Goal: Task Accomplishment & Management: Complete application form

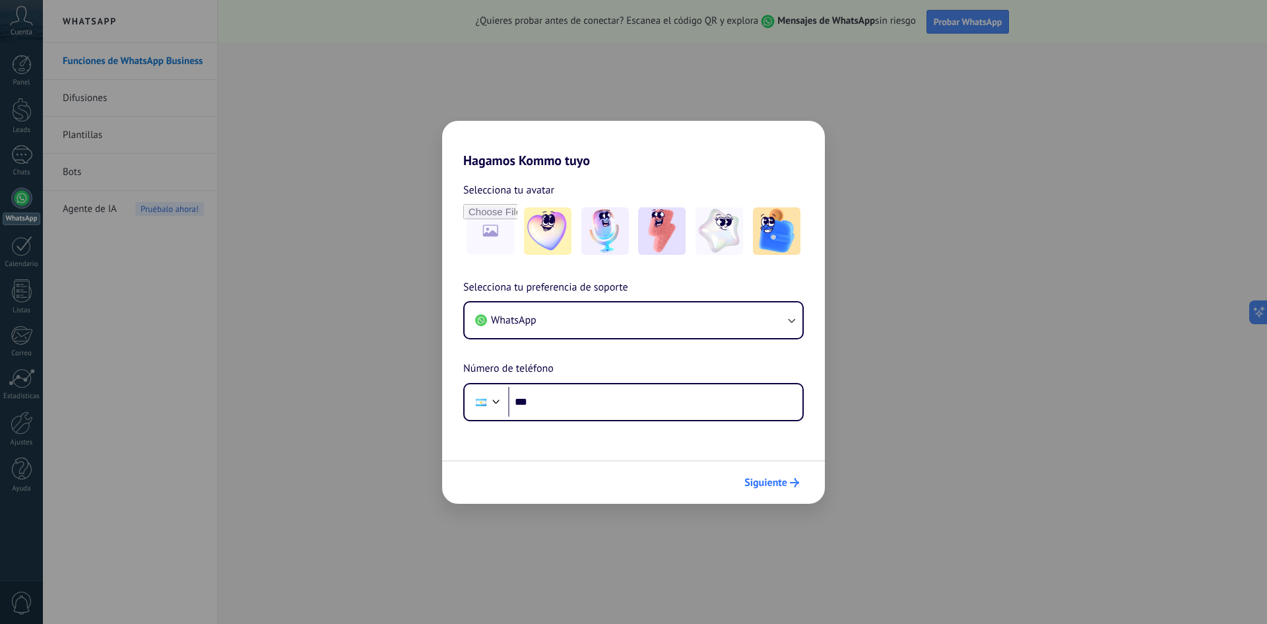
click at [785, 483] on span "Siguiente" at bounding box center [765, 482] width 43 height 9
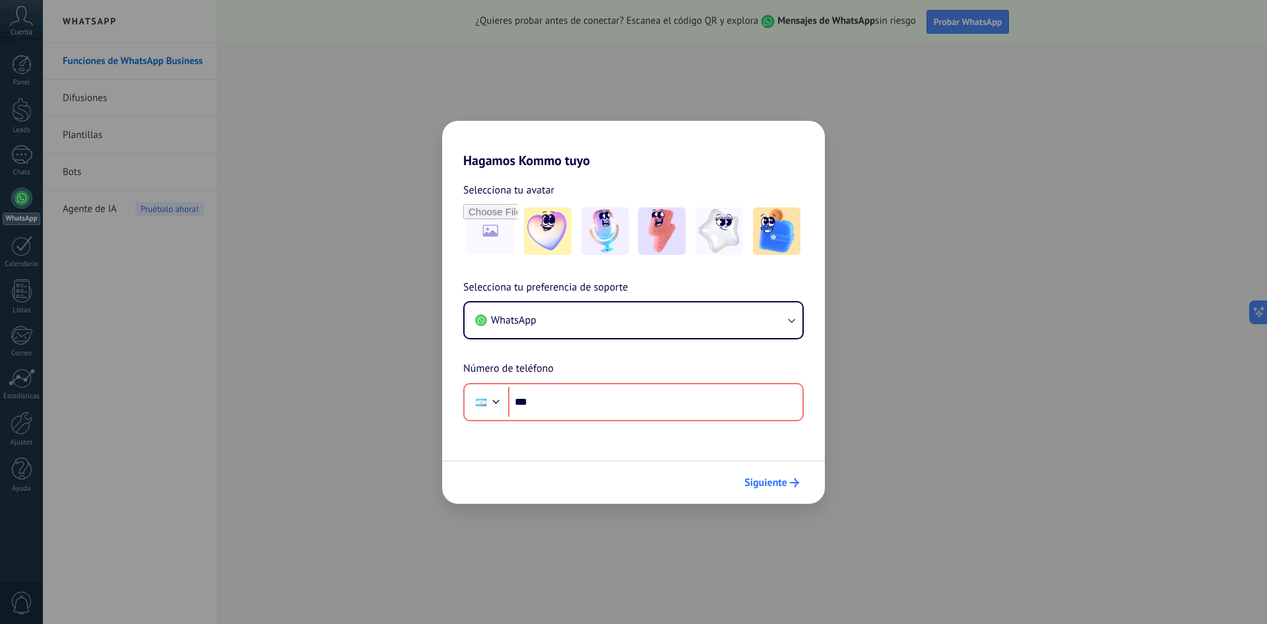
click at [784, 483] on span "Siguiente" at bounding box center [765, 482] width 43 height 9
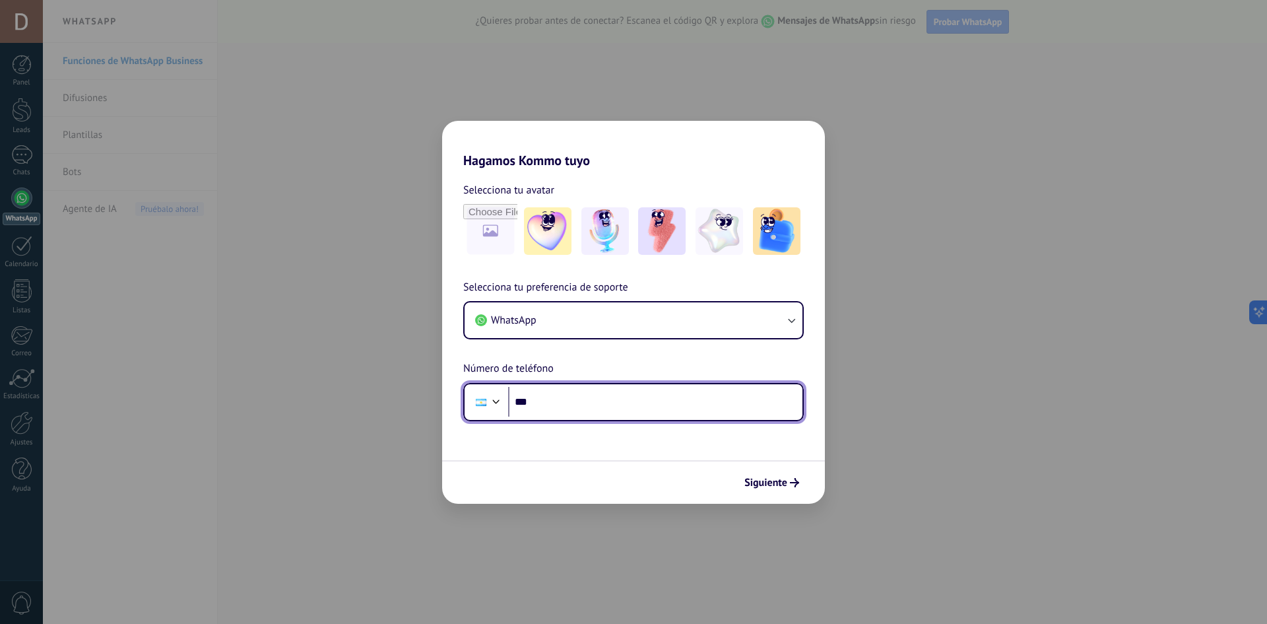
click at [596, 410] on input "***" at bounding box center [655, 402] width 294 height 30
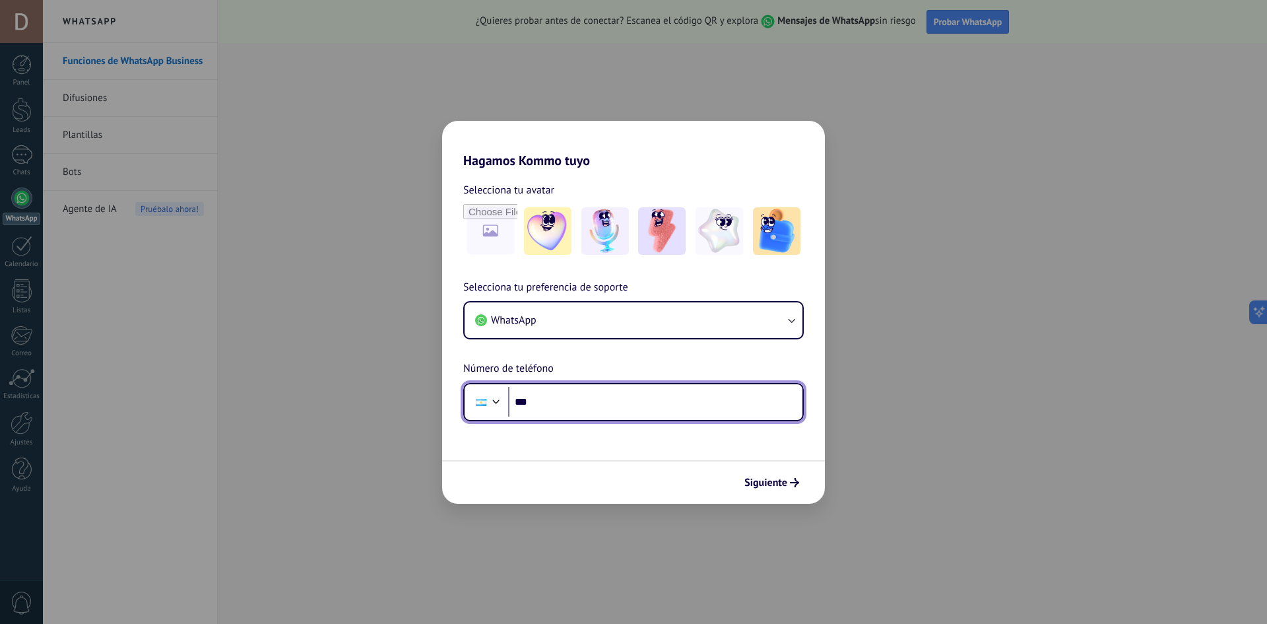
click at [628, 405] on input "***" at bounding box center [655, 402] width 294 height 30
type input "**********"
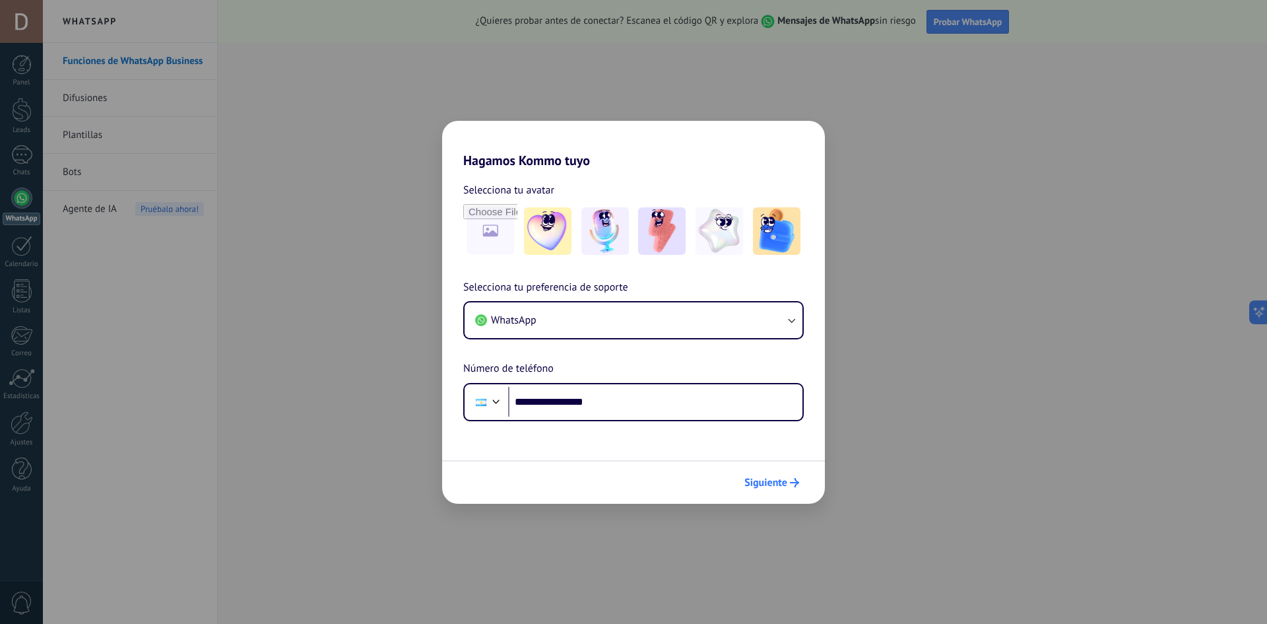
click at [776, 487] on span "Siguiente" at bounding box center [765, 482] width 43 height 9
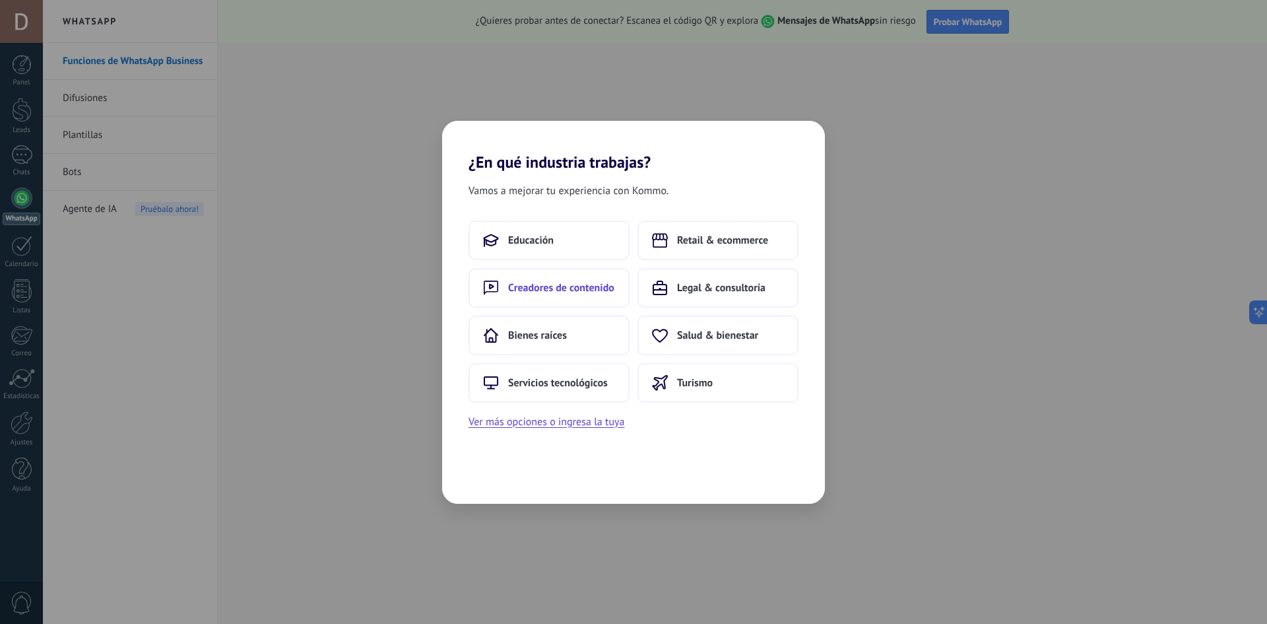
click at [561, 298] on button "Creadores de contenido" at bounding box center [549, 288] width 161 height 40
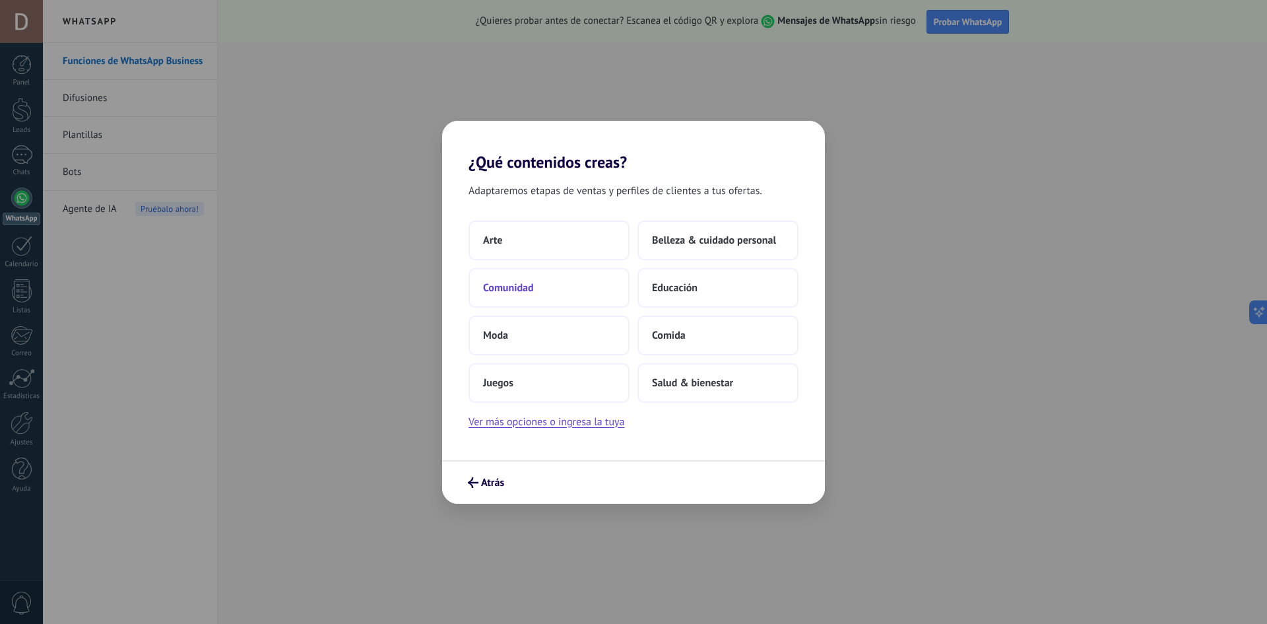
click at [569, 288] on button "Comunidad" at bounding box center [549, 288] width 161 height 40
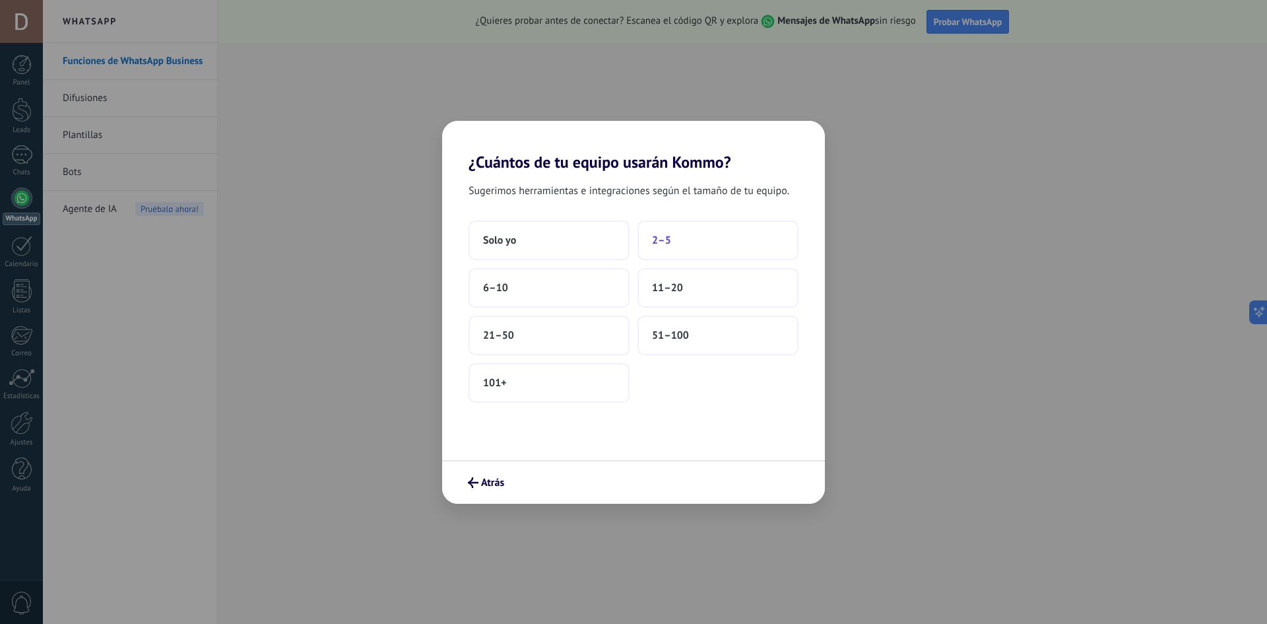
click at [690, 235] on button "2–5" at bounding box center [717, 240] width 161 height 40
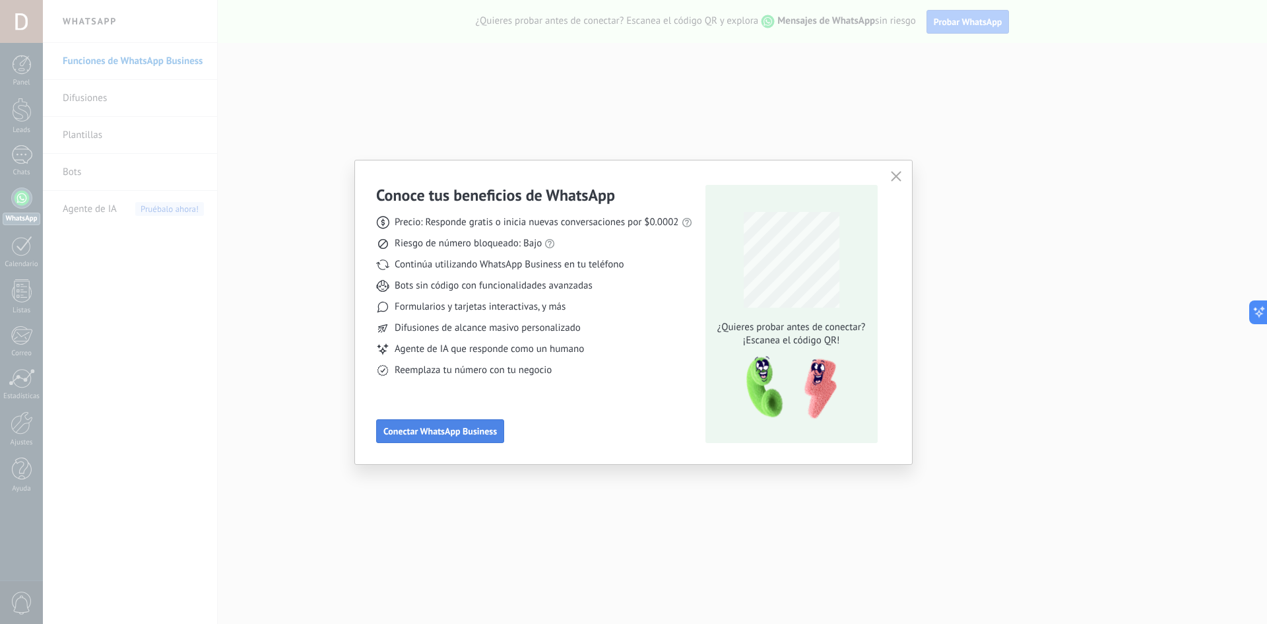
click at [419, 427] on span "Conectar WhatsApp Business" at bounding box center [440, 430] width 114 height 9
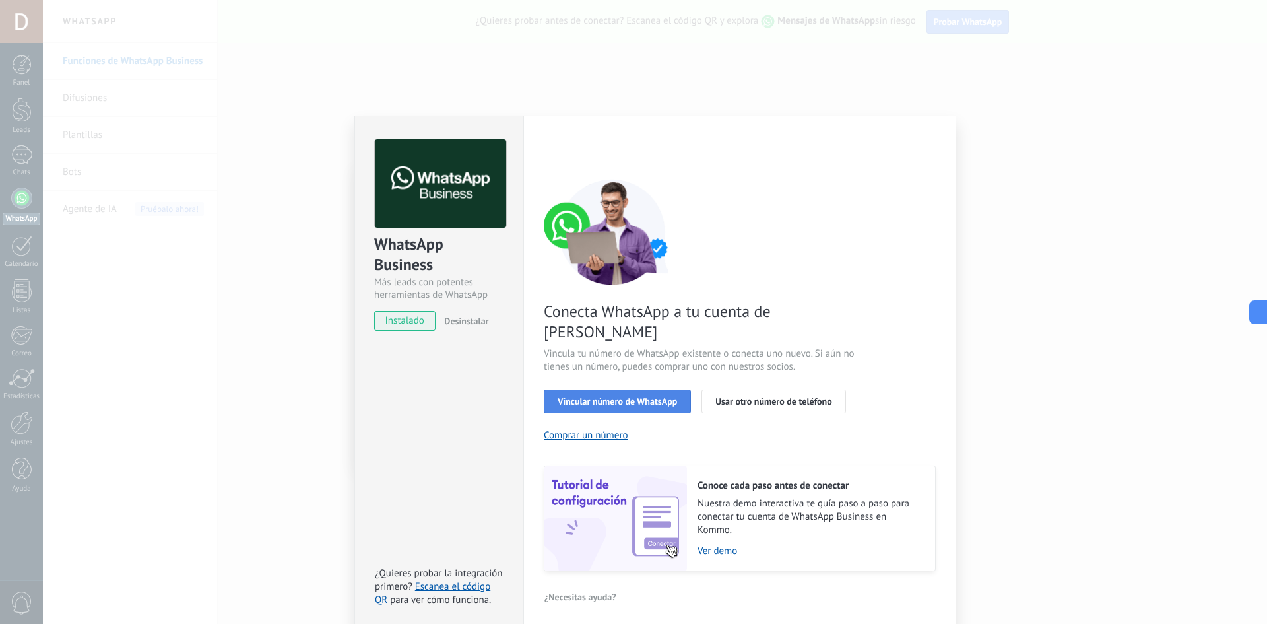
click at [651, 397] on span "Vincular número de WhatsApp" at bounding box center [617, 401] width 119 height 9
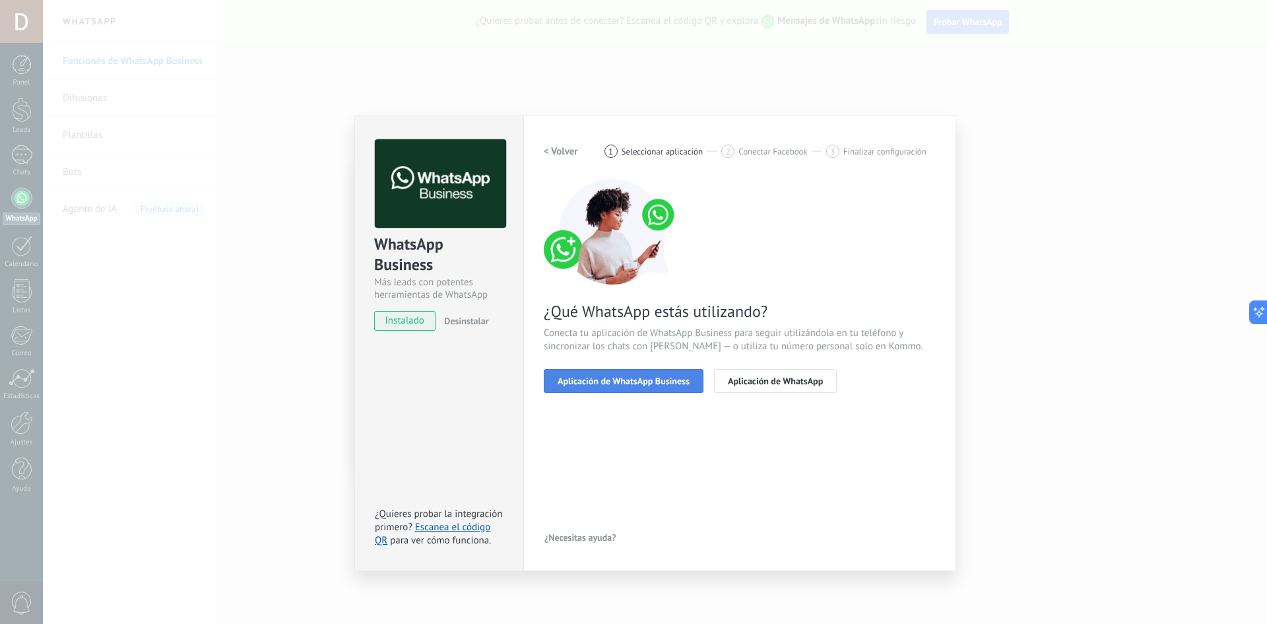
click at [636, 383] on span "Aplicación de WhatsApp Business" at bounding box center [624, 380] width 132 height 9
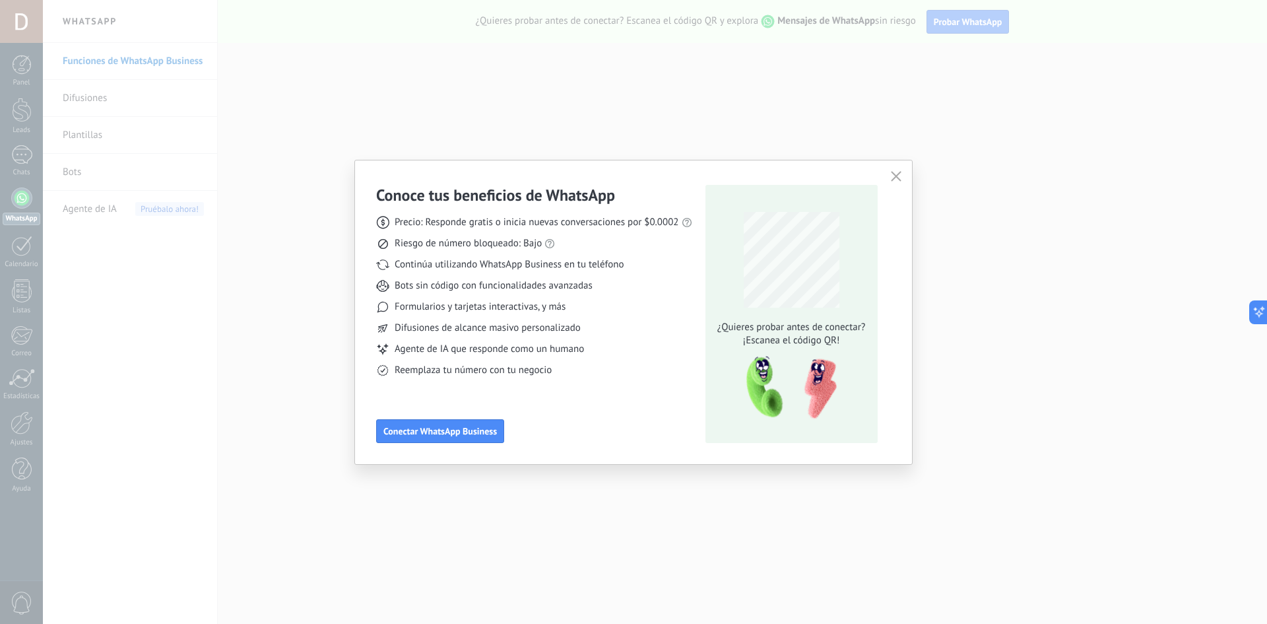
click at [894, 175] on icon "button" at bounding box center [896, 176] width 11 height 11
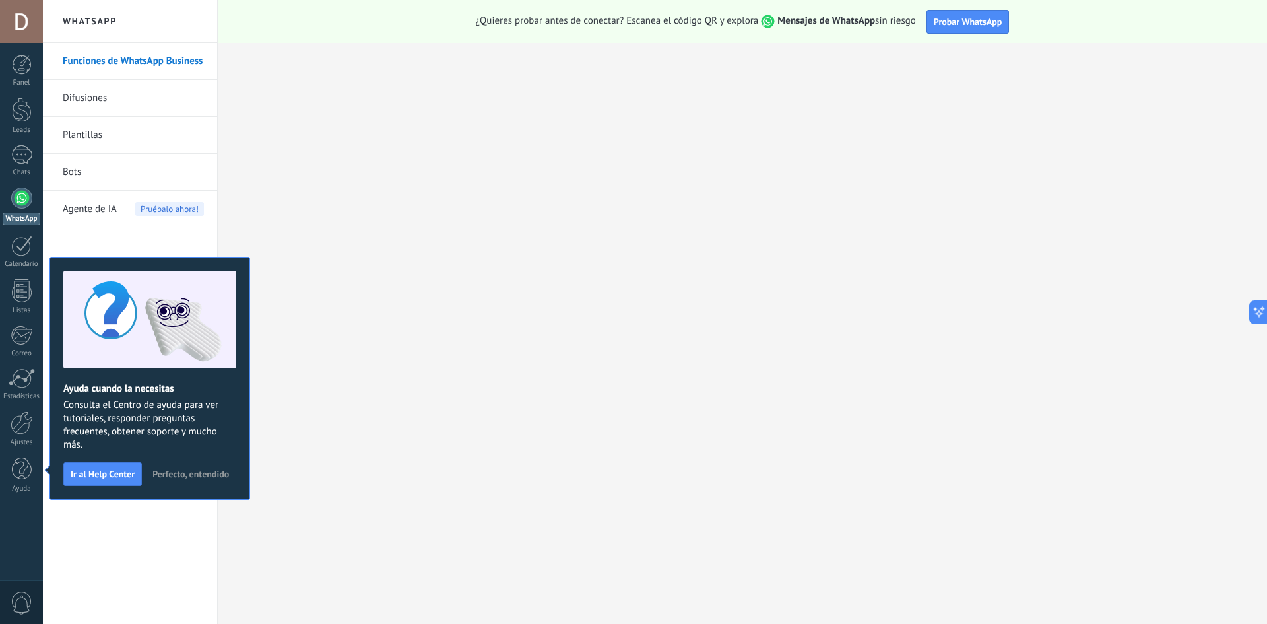
click at [17, 203] on div at bounding box center [21, 197] width 21 height 21
click at [191, 472] on span "Perfecto, entendido" at bounding box center [190, 473] width 77 height 9
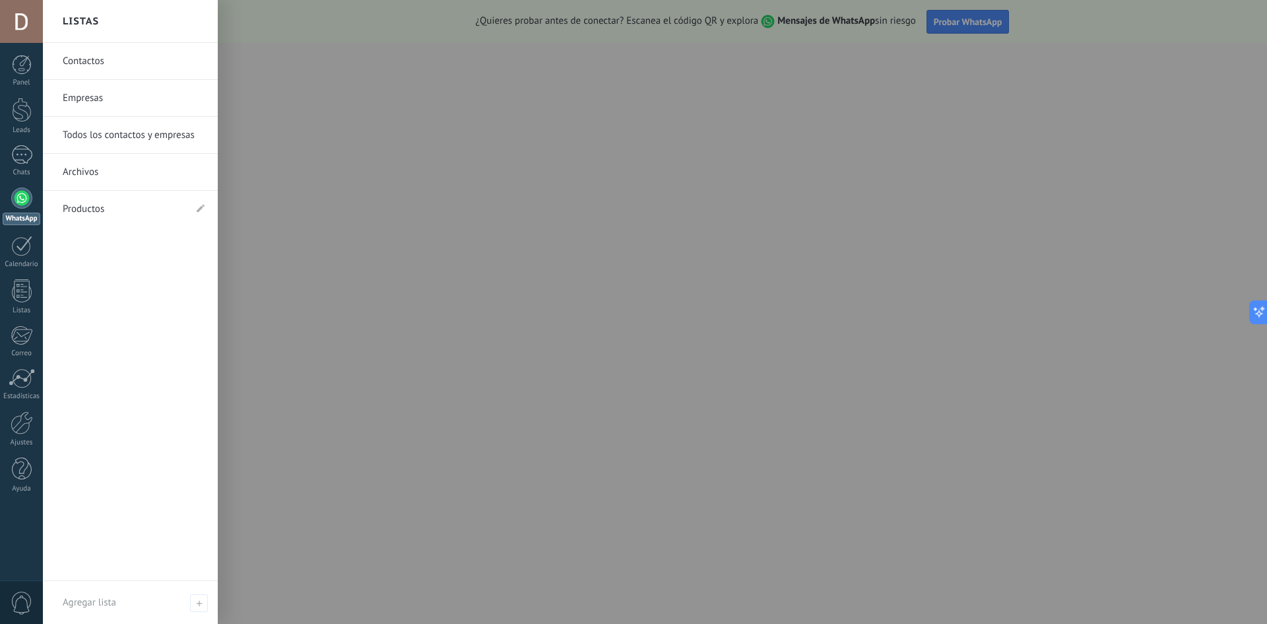
click at [17, 198] on div at bounding box center [21, 197] width 21 height 21
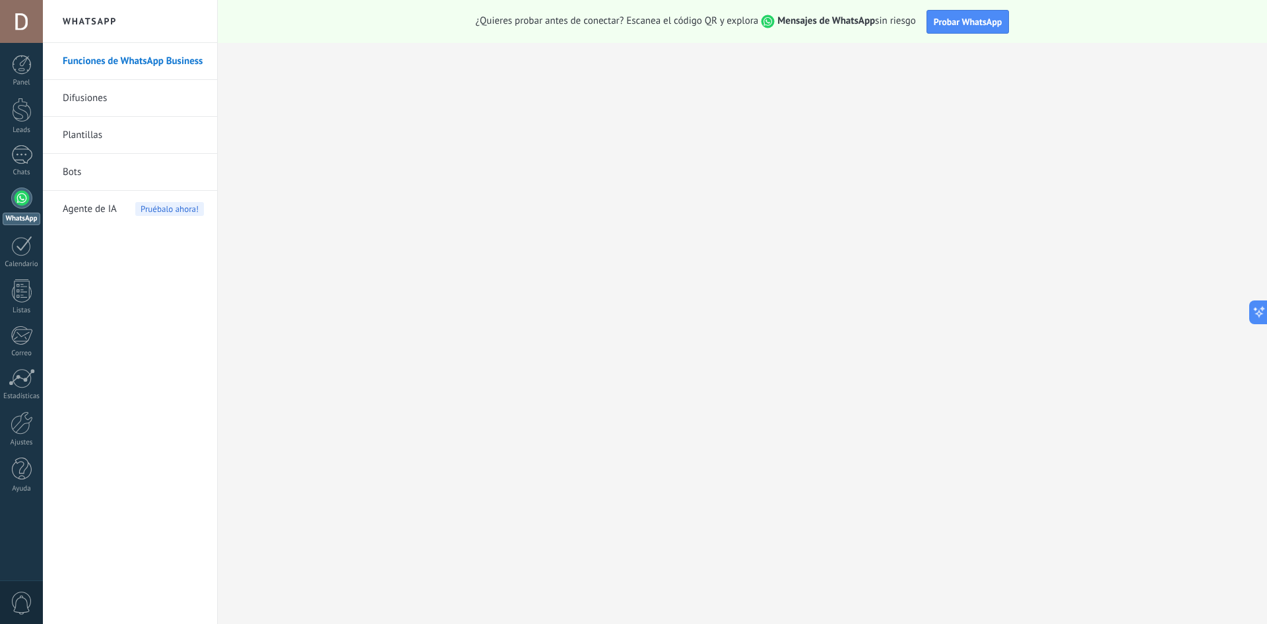
click at [17, 198] on div at bounding box center [21, 197] width 21 height 21
click at [177, 90] on link "Difusiones" at bounding box center [133, 98] width 141 height 37
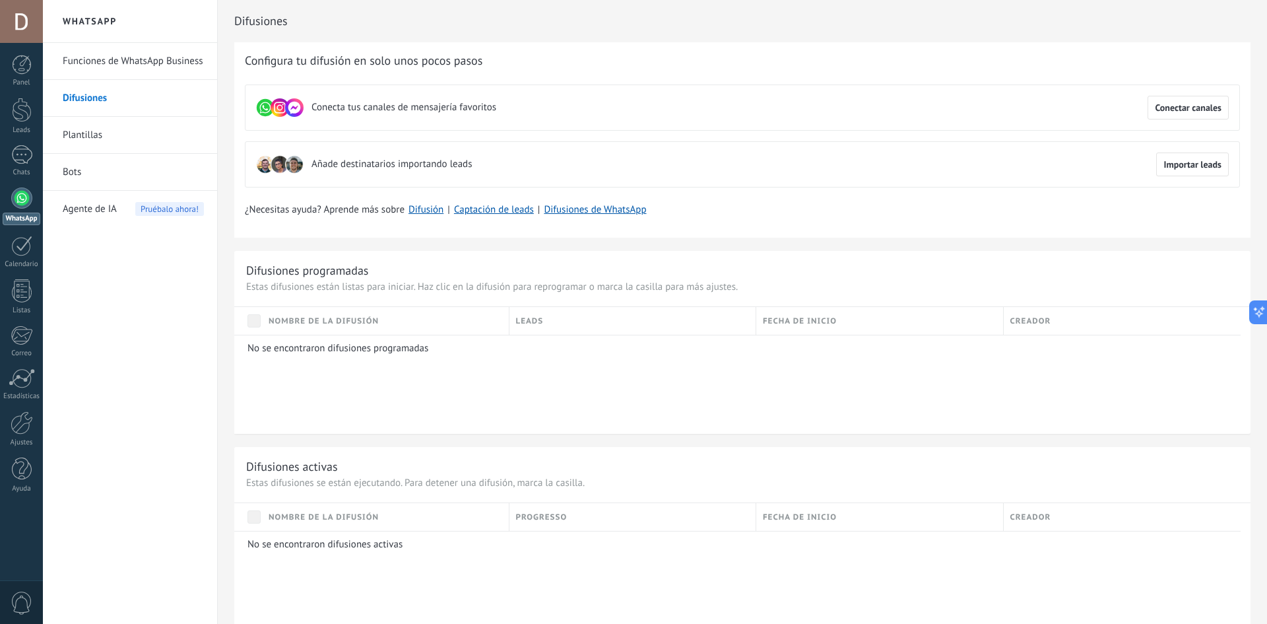
click at [180, 69] on link "Funciones de WhatsApp Business" at bounding box center [133, 61] width 141 height 37
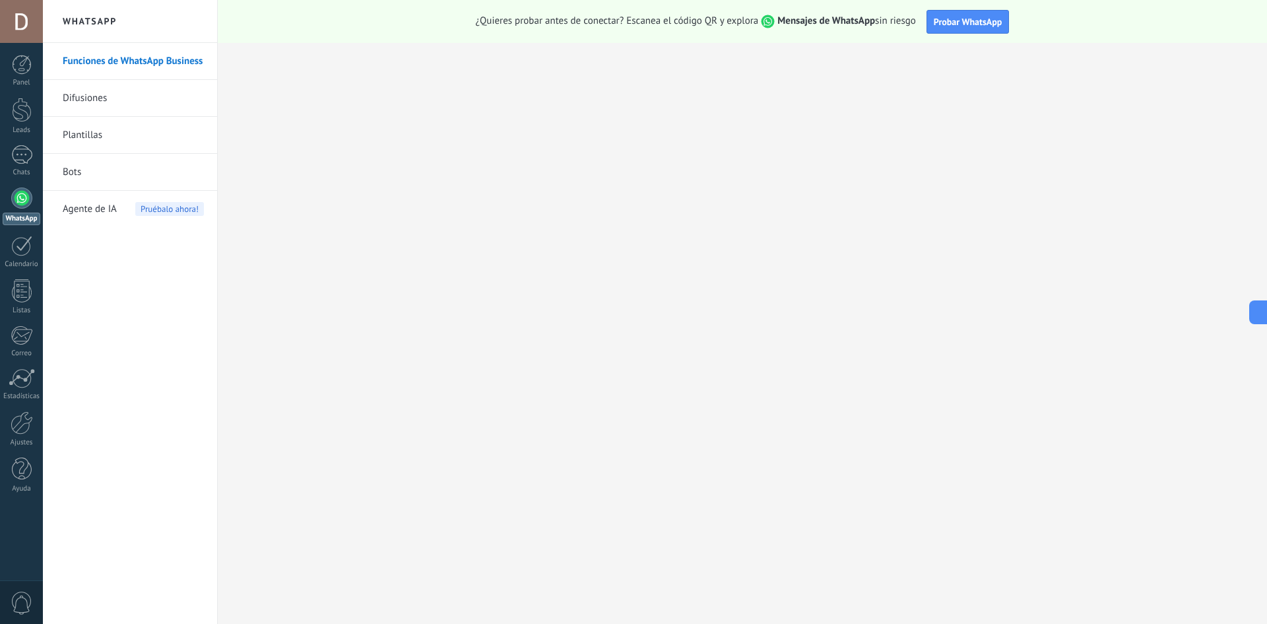
click at [987, 21] on span "Probar WhatsApp" at bounding box center [968, 22] width 69 height 12
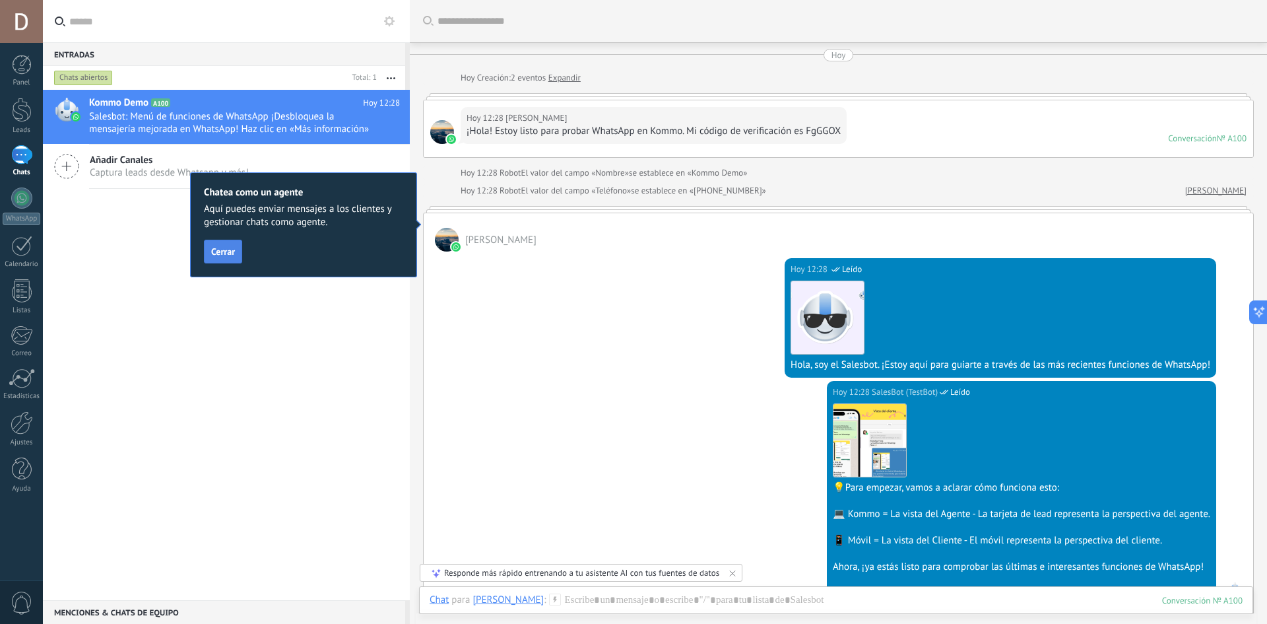
click at [224, 249] on span "Cerrar" at bounding box center [223, 251] width 24 height 9
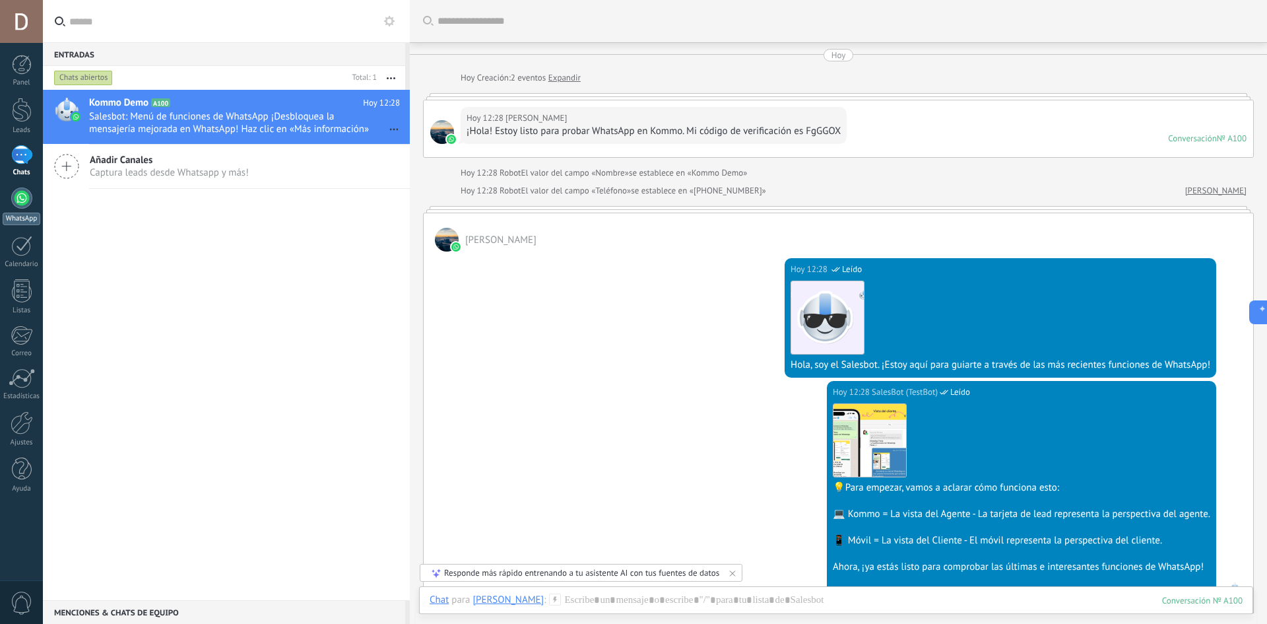
click at [24, 197] on div at bounding box center [21, 197] width 21 height 21
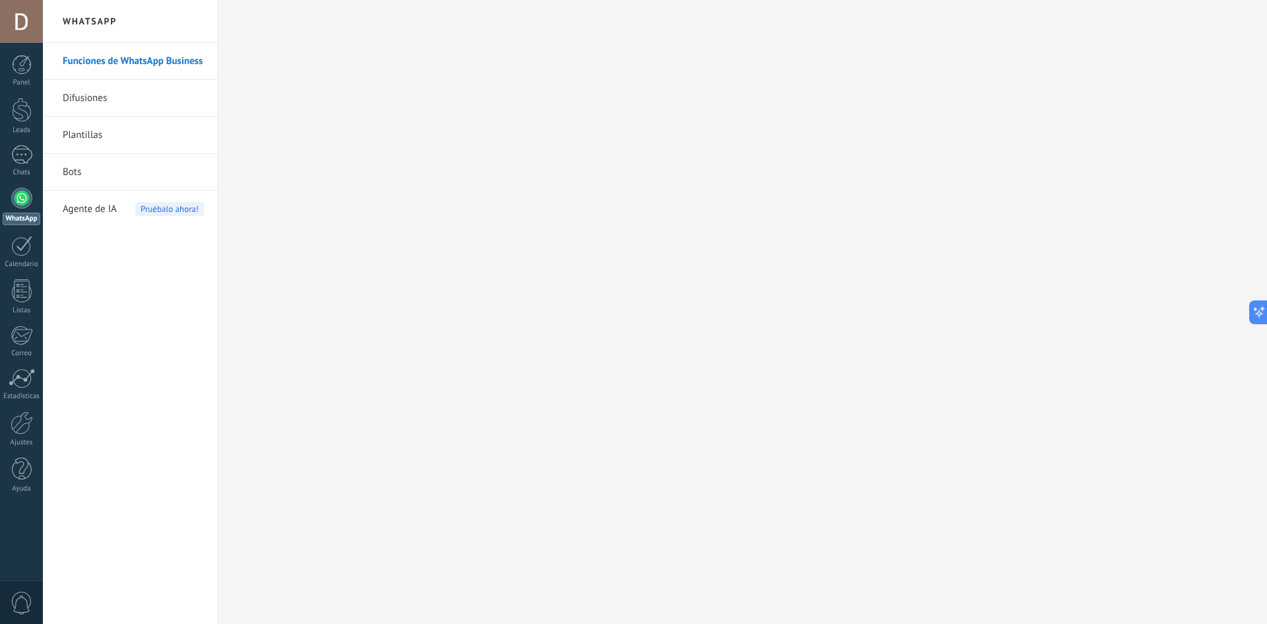
click at [170, 64] on link "Funciones de WhatsApp Business" at bounding box center [133, 61] width 141 height 37
click at [166, 62] on link "Funciones de WhatsApp Business" at bounding box center [133, 61] width 141 height 37
click at [25, 202] on div at bounding box center [21, 197] width 21 height 21
click at [94, 63] on link "Funciones de WhatsApp Business" at bounding box center [133, 61] width 141 height 37
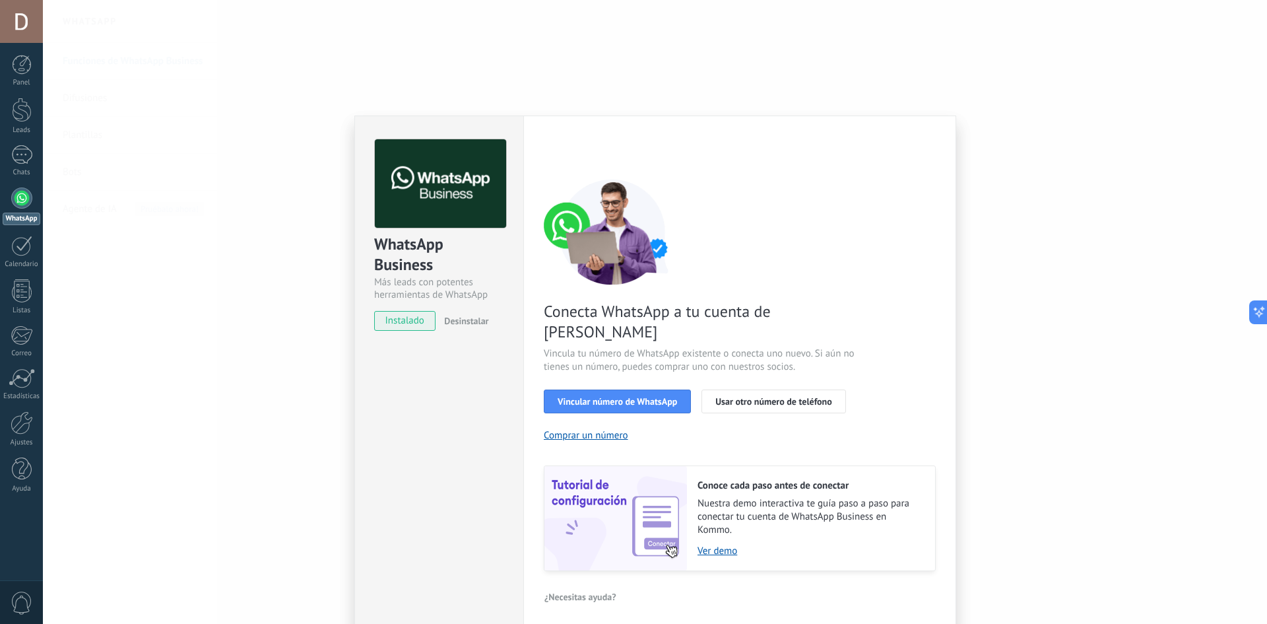
click at [424, 319] on span "instalado" at bounding box center [405, 321] width 60 height 20
click at [1084, 403] on div "WhatsApp Business Más leads con potentes herramientas de WhatsApp instalado Des…" at bounding box center [655, 312] width 1224 height 624
click at [655, 397] on span "Vincular número de WhatsApp" at bounding box center [617, 401] width 119 height 9
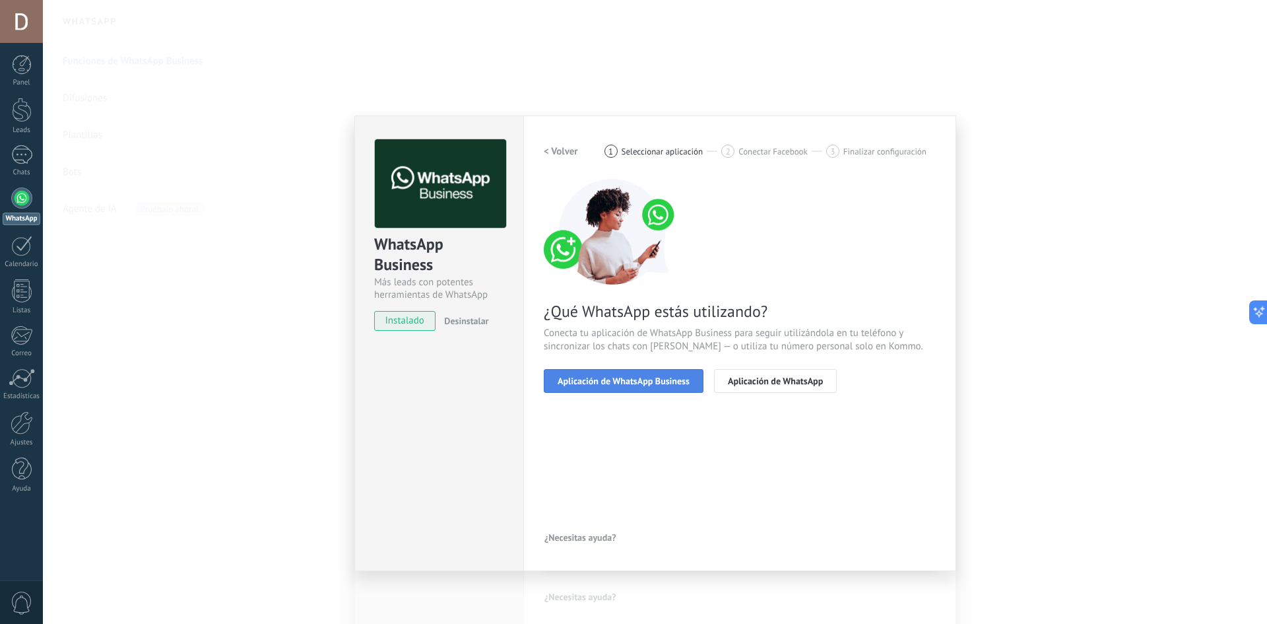
click at [580, 380] on span "Aplicación de WhatsApp Business" at bounding box center [624, 380] width 132 height 9
